Goal: Book appointment/travel/reservation

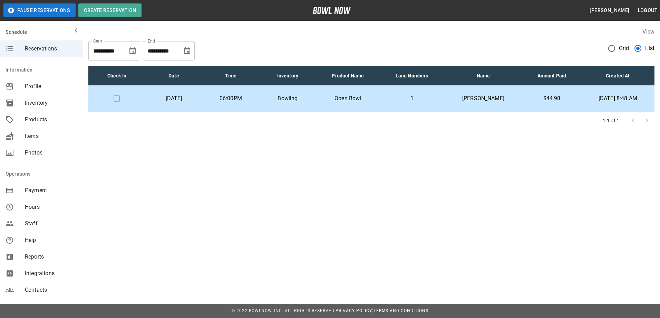
click at [316, 92] on td "Bowling" at bounding box center [287, 99] width 57 height 26
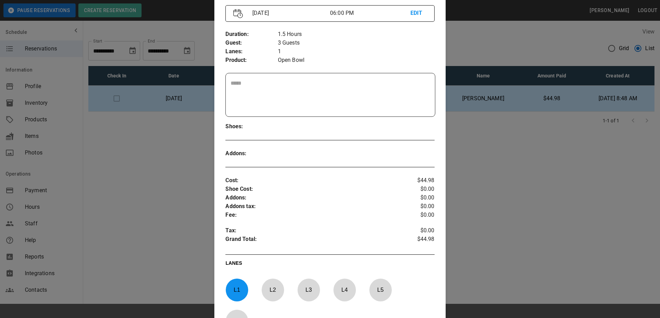
scroll to position [104, 0]
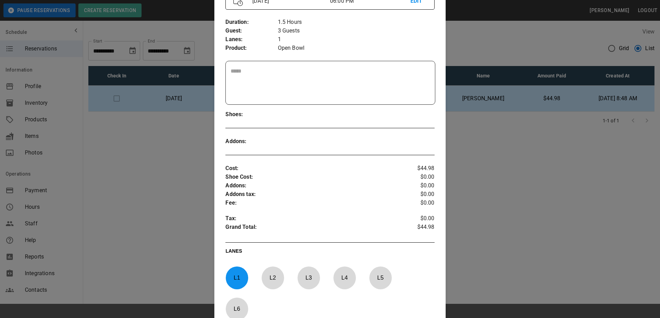
click at [496, 133] on div at bounding box center [330, 159] width 660 height 318
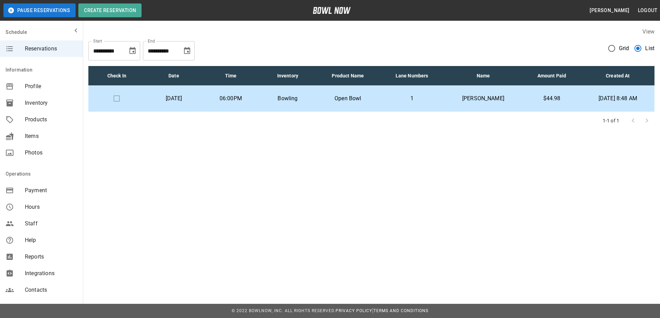
click at [396, 97] on p "1" at bounding box center [411, 98] width 53 height 8
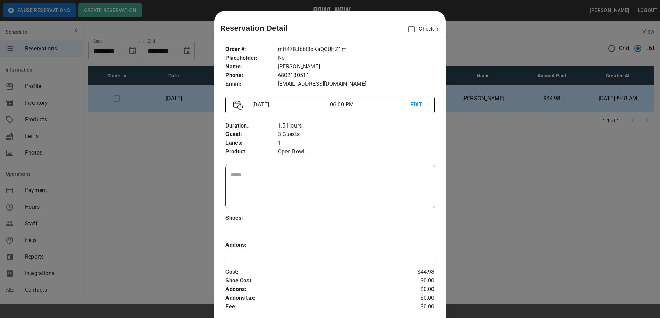
scroll to position [11, 0]
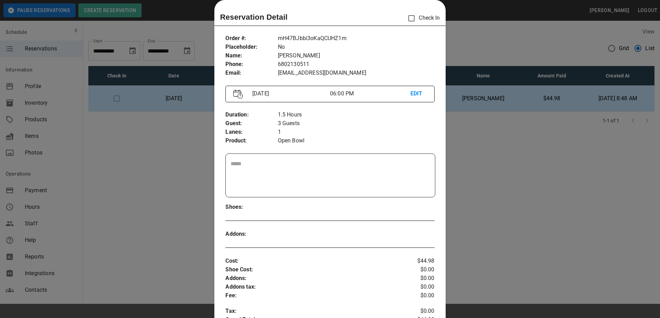
click at [498, 141] on div at bounding box center [330, 159] width 660 height 318
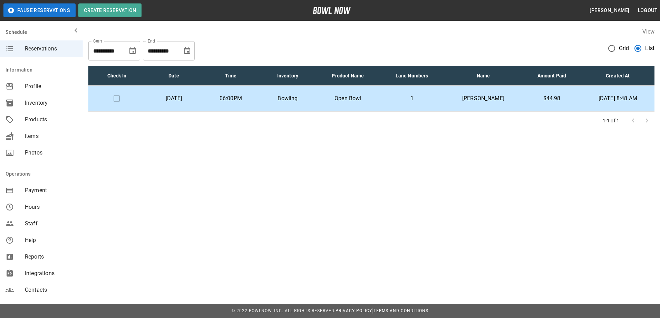
click at [292, 93] on td "Bowling" at bounding box center [287, 99] width 57 height 26
